Goal: Transaction & Acquisition: Purchase product/service

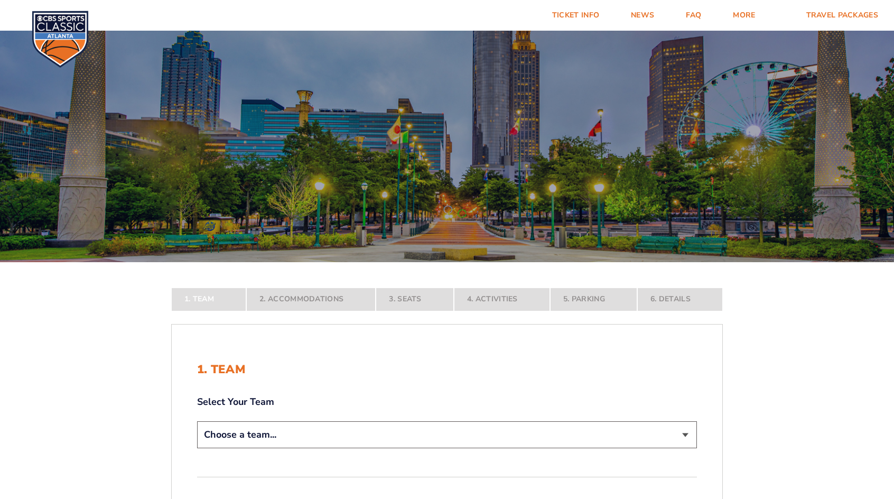
click at [629, 481] on div "Continue To Accommodations" at bounding box center [447, 484] width 500 height 16
click at [682, 438] on select "Choose a team... Kentucky Wildcats Ohio State Buckeyes North Carolina Tar Heels…" at bounding box center [447, 434] width 500 height 27
select select "12756"
click at [197, 448] on select "Choose a team... Kentucky Wildcats Ohio State Buckeyes North Carolina Tar Heels…" at bounding box center [447, 434] width 500 height 27
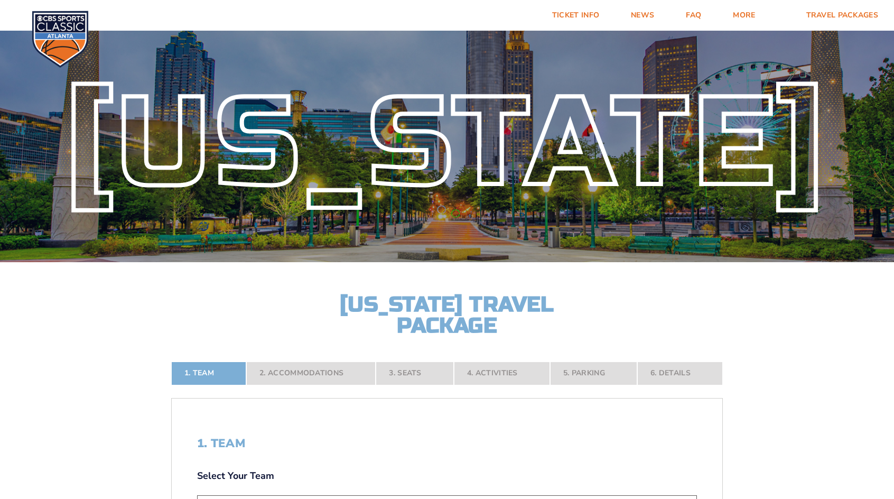
drag, startPoint x: 645, startPoint y: 396, endPoint x: 718, endPoint y: 397, distance: 72.9
click at [718, 397] on form "Kentucky Kentucky Travel Package Ohio State Ohio State Travel Package North Car…" at bounding box center [447, 377] width 894 height 755
click at [792, 429] on form "Kentucky Kentucky Travel Package Ohio State Ohio State Travel Package North Car…" at bounding box center [447, 377] width 894 height 755
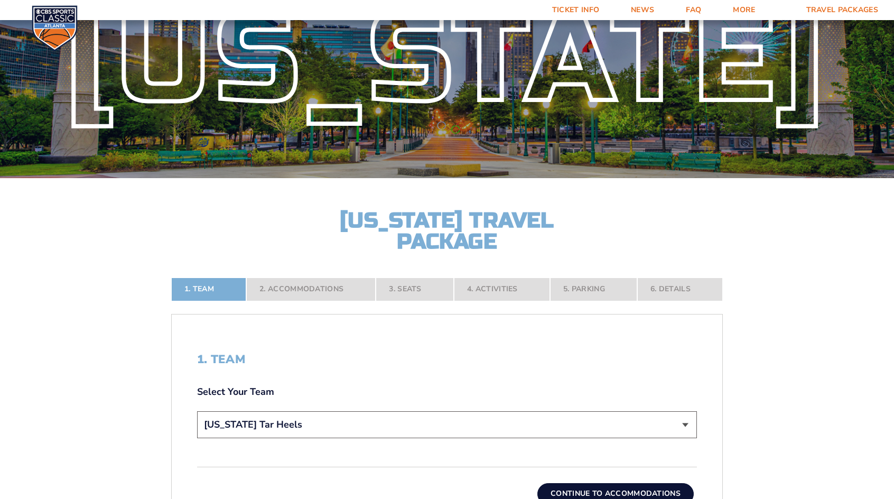
scroll to position [85, 0]
click at [672, 483] on button "Continue To Accommodations" at bounding box center [615, 492] width 156 height 21
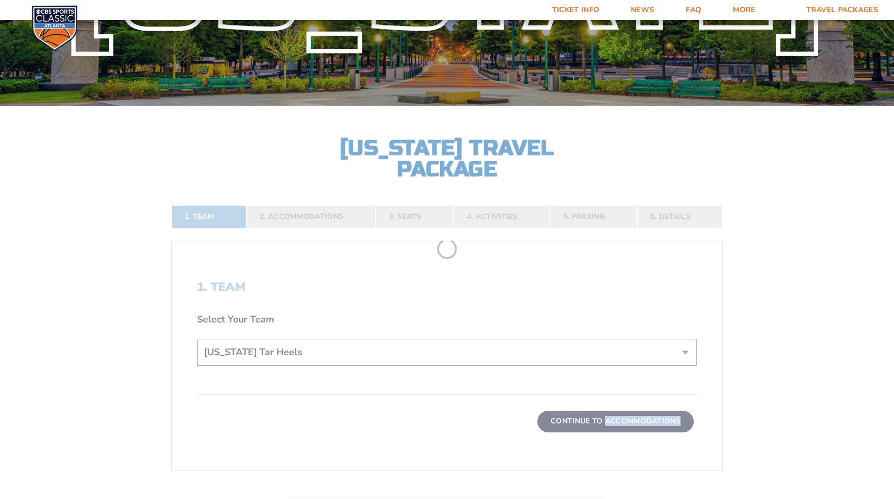
click at [672, 483] on form "Kentucky Kentucky Travel Package Ohio State Ohio State Travel Package North Car…" at bounding box center [447, 221] width 894 height 755
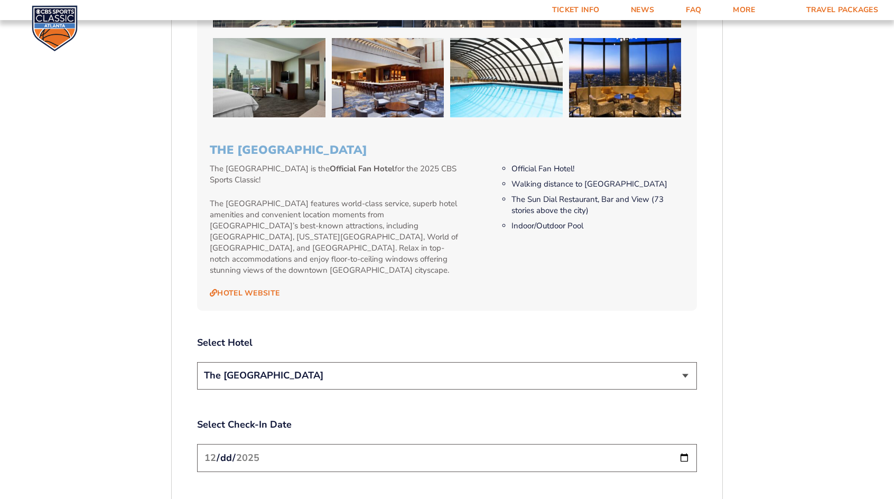
scroll to position [1045, 0]
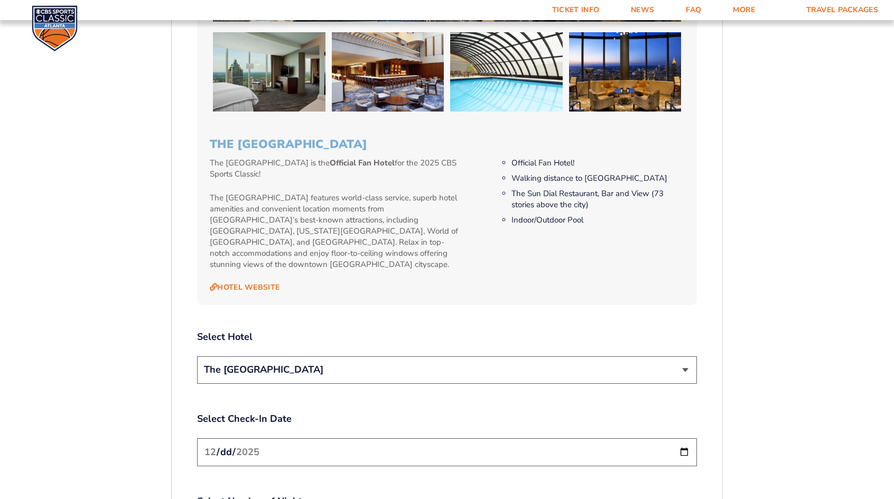
click at [873, 474] on form "Kentucky Kentucky Travel Package Ohio State Ohio State Travel Package North Car…" at bounding box center [447, 91] width 894 height 2272
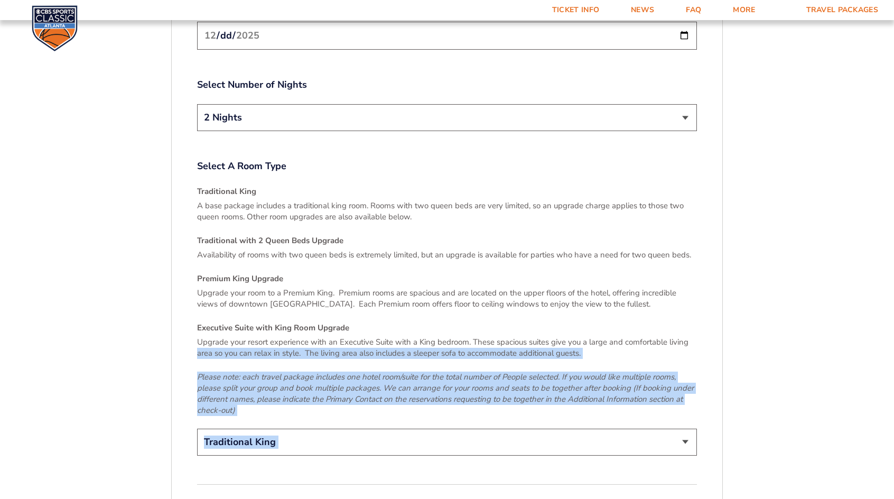
scroll to position [1531, 0]
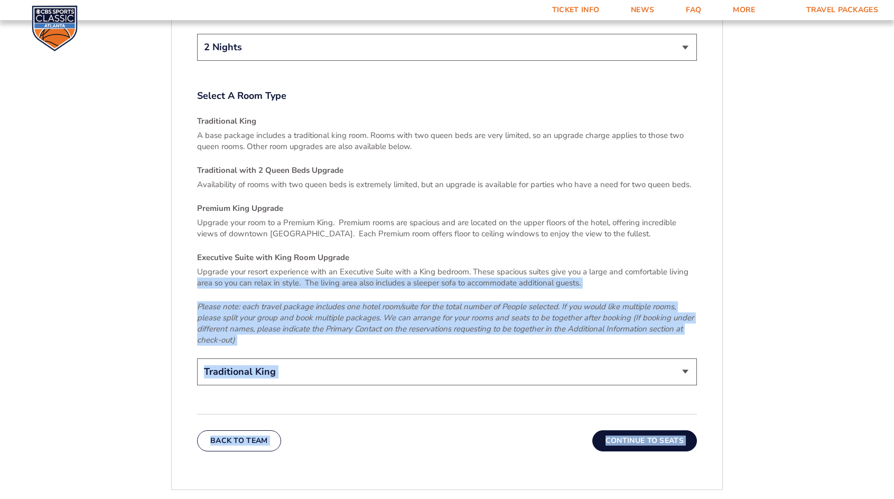
click at [542, 359] on select "Traditional King Traditional with 2 Queen Beds Upgrade (+$45 per night) Premium…" at bounding box center [447, 371] width 500 height 27
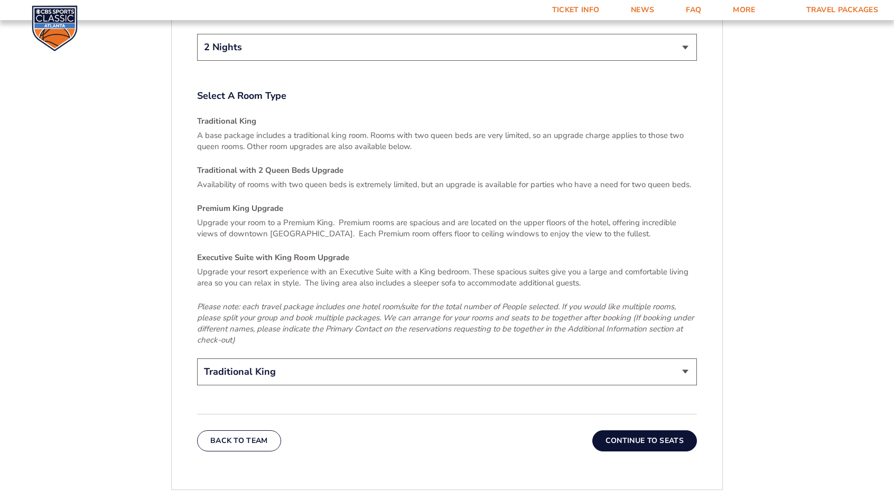
click at [643, 430] on button "Continue To Seats" at bounding box center [644, 440] width 105 height 21
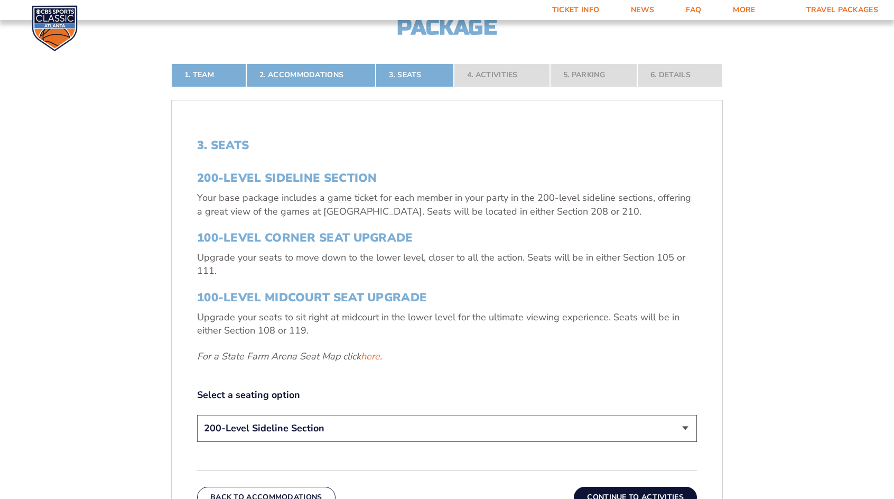
scroll to position [299, 0]
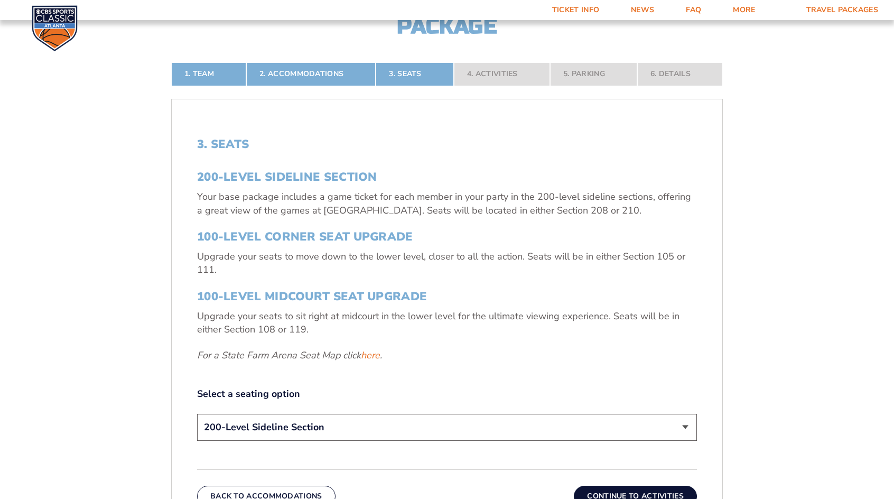
click at [688, 422] on select "200-Level Sideline Section 100-Level Corner Seat Upgrade (+$120 per person) 100…" at bounding box center [447, 427] width 500 height 27
select select "100-Level Midcourt Seat Upgrade"
click at [197, 414] on select "200-Level Sideline Section 100-Level Corner Seat Upgrade (+$120 per person) 100…" at bounding box center [447, 427] width 500 height 27
click at [679, 489] on button "Continue To Activities" at bounding box center [635, 495] width 123 height 21
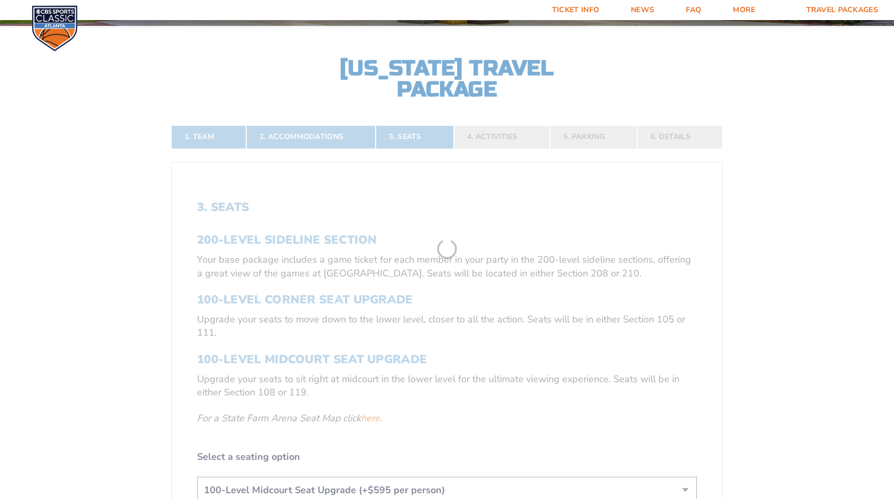
scroll to position [236, 0]
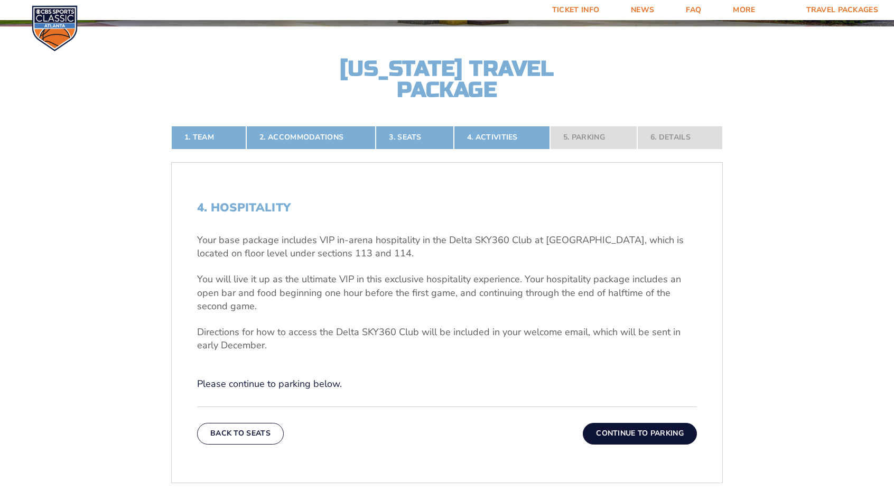
click at [654, 432] on button "Continue To Parking" at bounding box center [640, 433] width 114 height 21
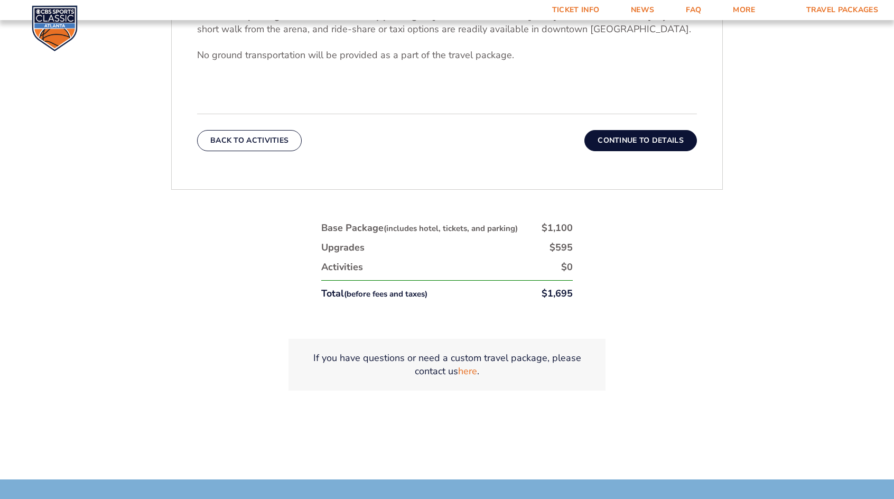
scroll to position [483, 0]
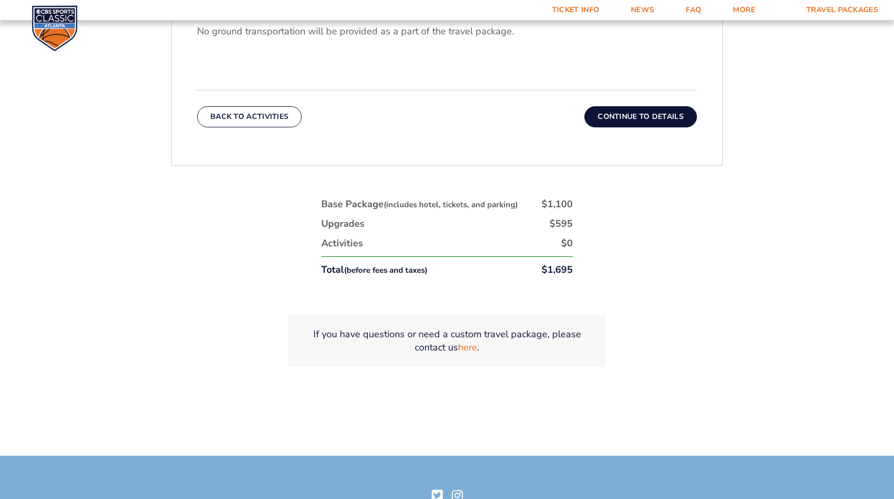
click at [644, 119] on button "Continue To Details" at bounding box center [640, 116] width 113 height 21
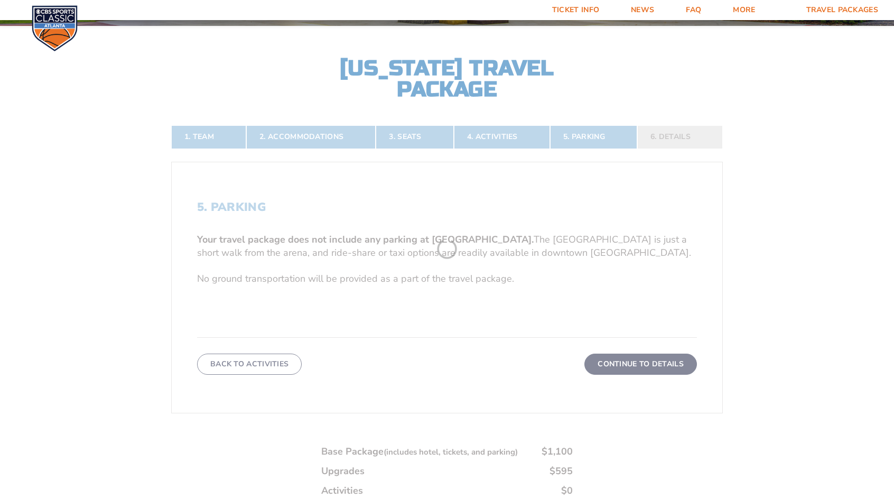
scroll to position [236, 0]
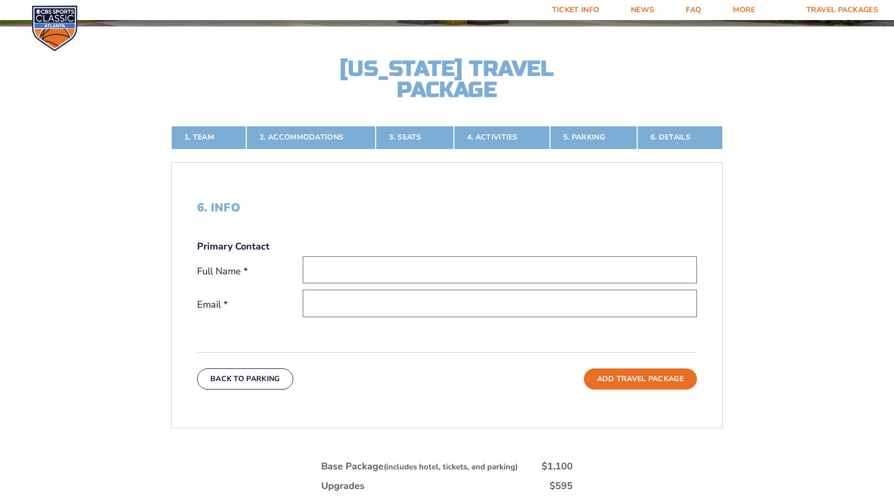
click at [323, 268] on input "text" at bounding box center [500, 269] width 394 height 27
type input "Johnny G Taylor"
type input "[EMAIL_ADDRESS][DOMAIN_NAME]"
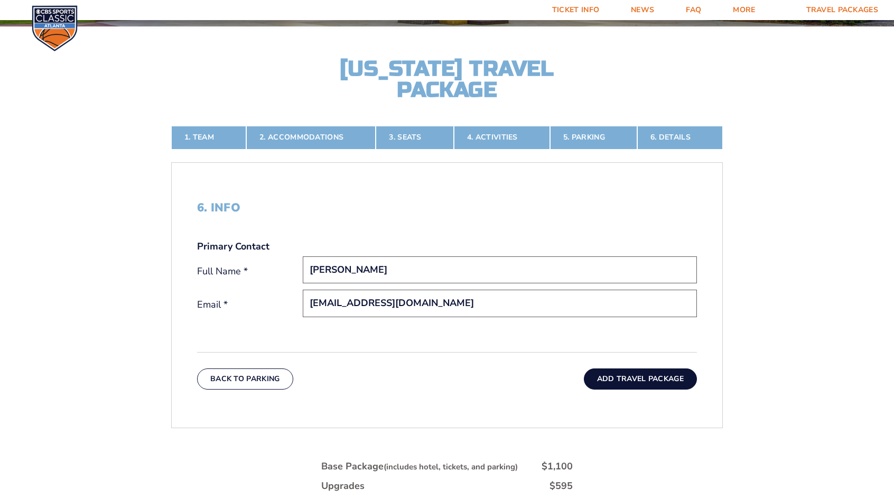
click at [651, 378] on button "Add Travel Package" at bounding box center [640, 378] width 113 height 21
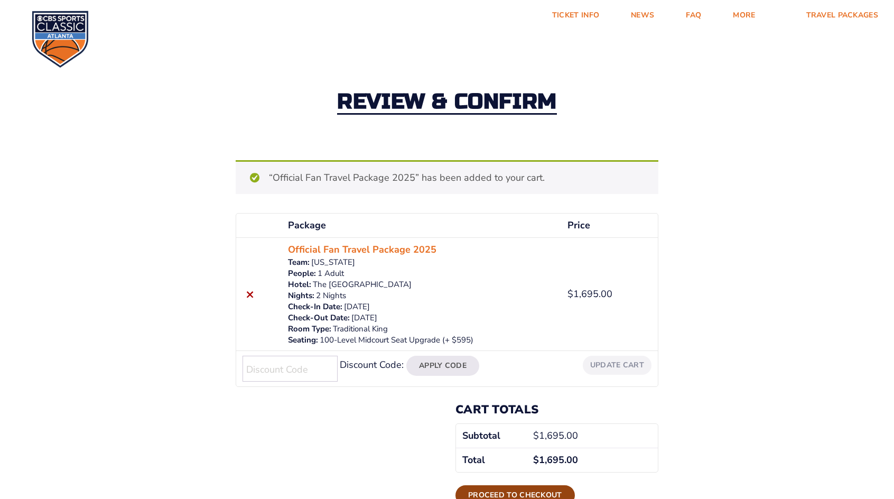
click at [510, 490] on link "Proceed to checkout" at bounding box center [514, 495] width 119 height 20
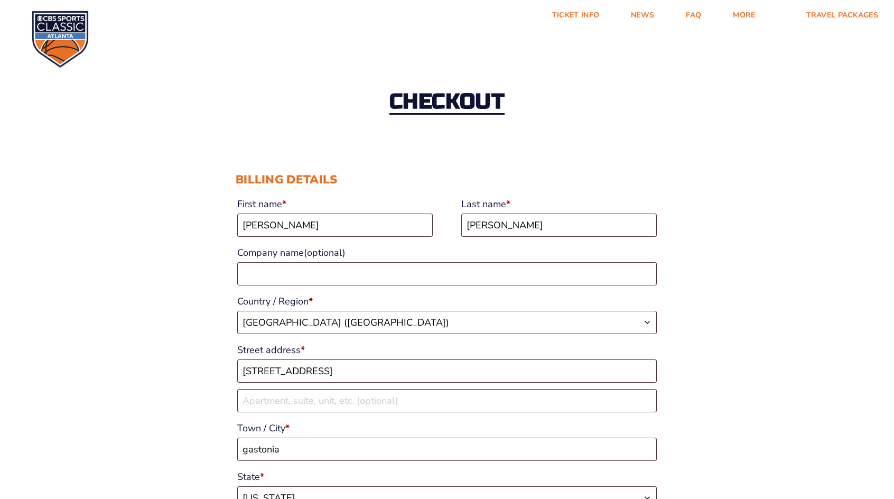
select select "NC"
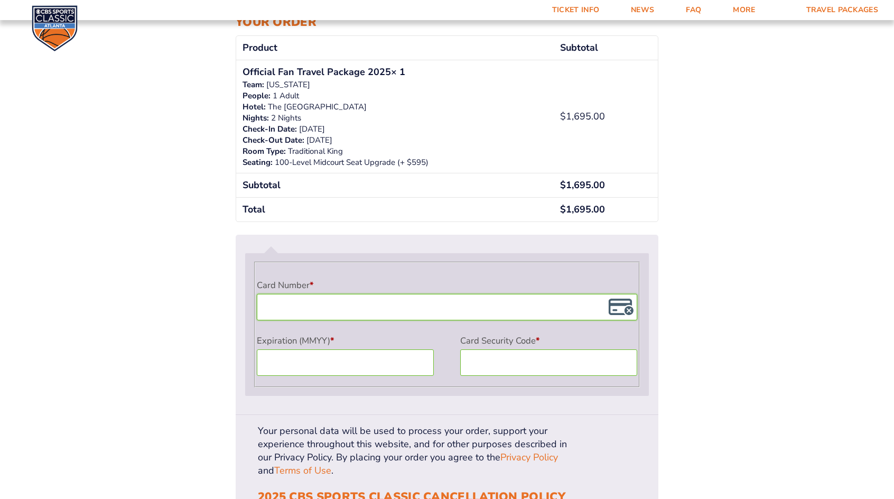
scroll to position [773, 0]
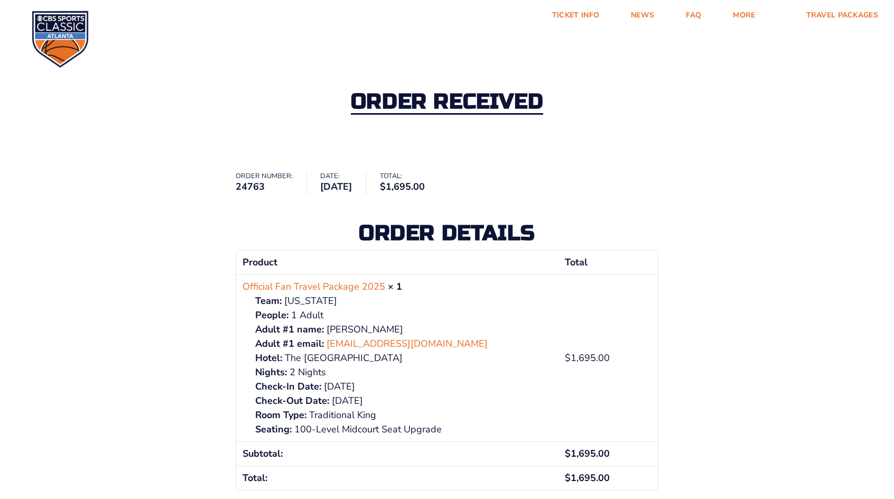
scroll to position [21, 0]
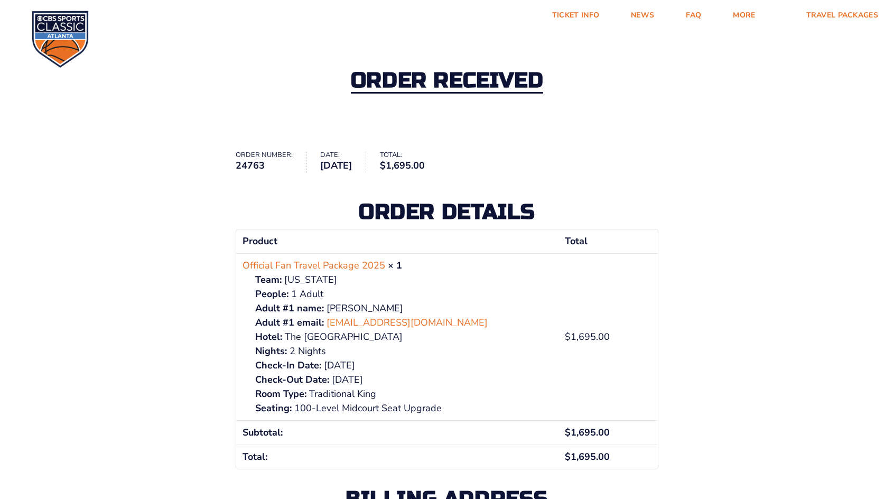
drag, startPoint x: 898, startPoint y: 494, endPoint x: 681, endPoint y: 419, distance: 229.7
click at [681, 419] on div "Order received Order number: 24763 Date: August 12, 2025 Total: $ 1,695.00 Orde…" at bounding box center [447, 313] width 894 height 578
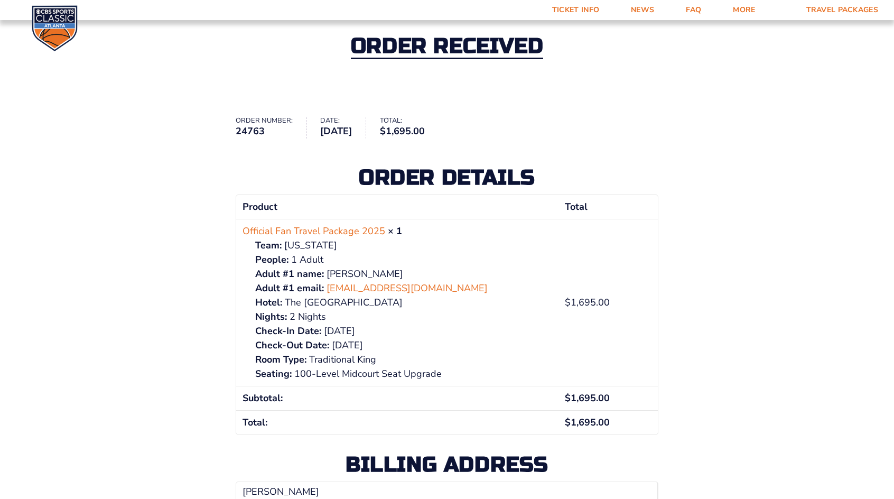
scroll to position [52, 0]
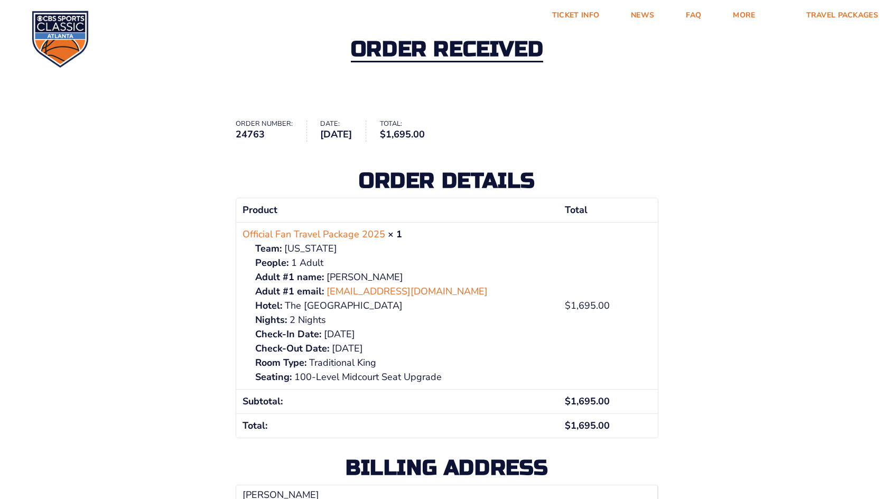
click at [742, 291] on div "Order received Order number: 24763 Date: August 12, 2025 Total: $ 1,695.00 Orde…" at bounding box center [447, 282] width 894 height 578
